Goal: Task Accomplishment & Management: Manage account settings

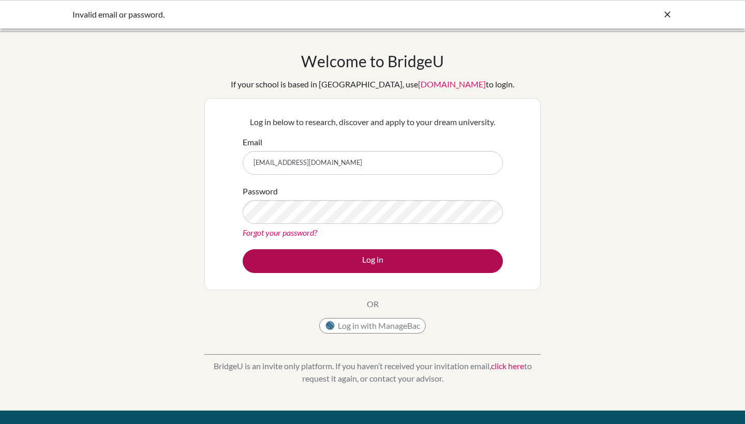
click at [471, 257] on button "Log in" at bounding box center [373, 262] width 260 height 24
click at [416, 259] on button "Log in" at bounding box center [373, 262] width 260 height 24
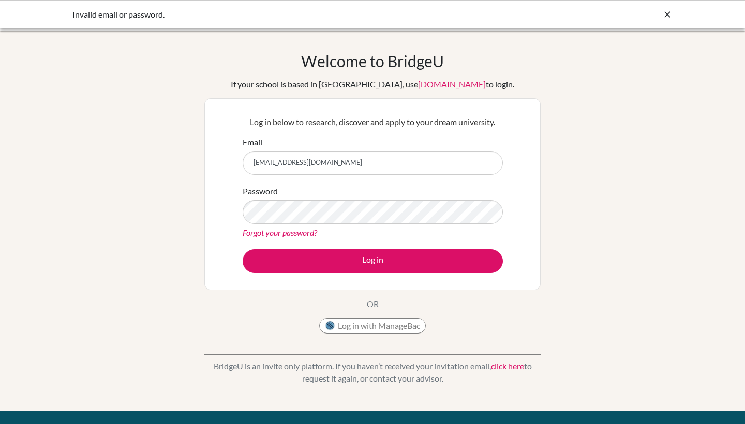
click at [667, 12] on icon at bounding box center [668, 14] width 10 height 10
click at [542, 155] on div "Welcome to BridgeU If your school is based in China, use app.bridge-u.com.cn to…" at bounding box center [372, 221] width 745 height 339
click at [668, 12] on icon at bounding box center [668, 14] width 10 height 10
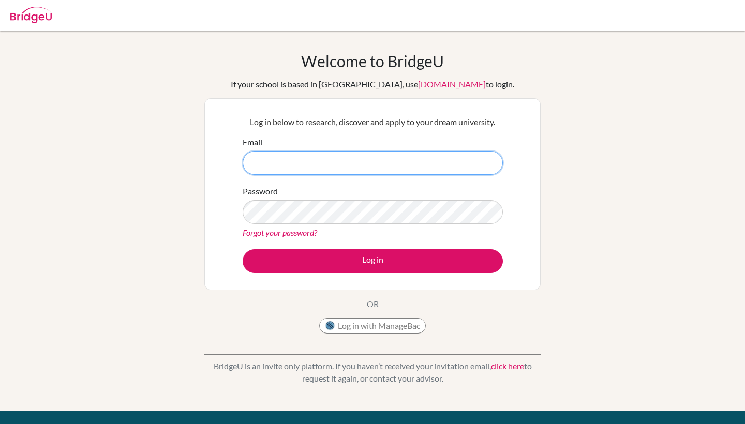
type input "[EMAIL_ADDRESS][DOMAIN_NAME]"
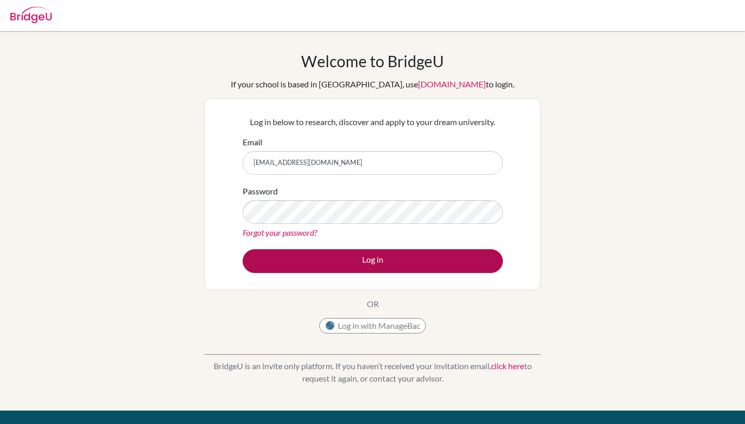
click at [382, 261] on button "Log in" at bounding box center [373, 262] width 260 height 24
